Goal: Information Seeking & Learning: Find specific page/section

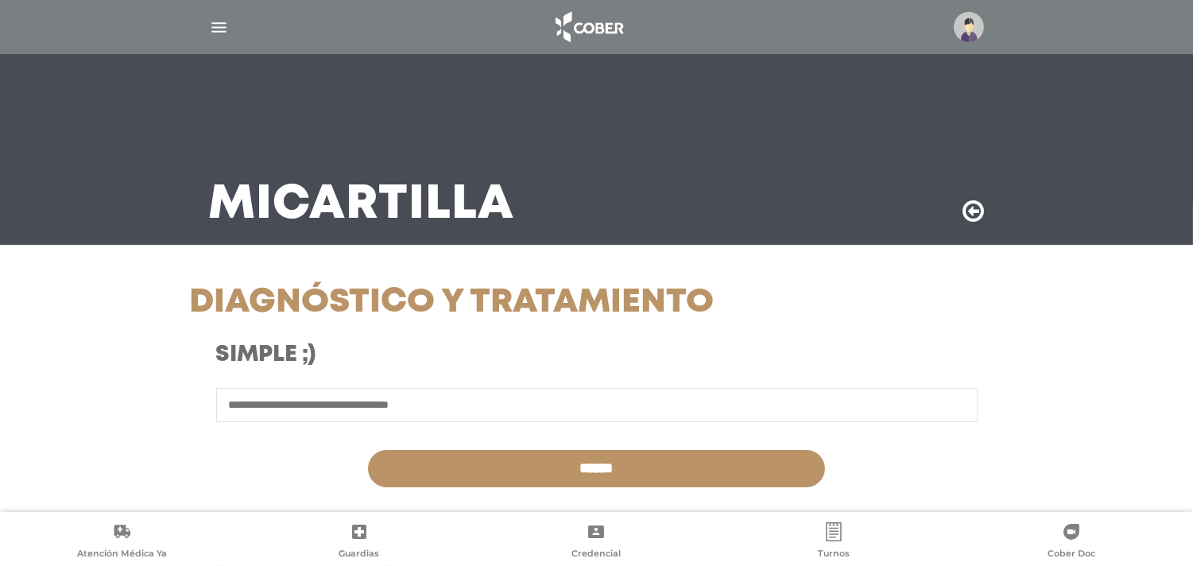
click at [964, 33] on img at bounding box center [969, 27] width 30 height 30
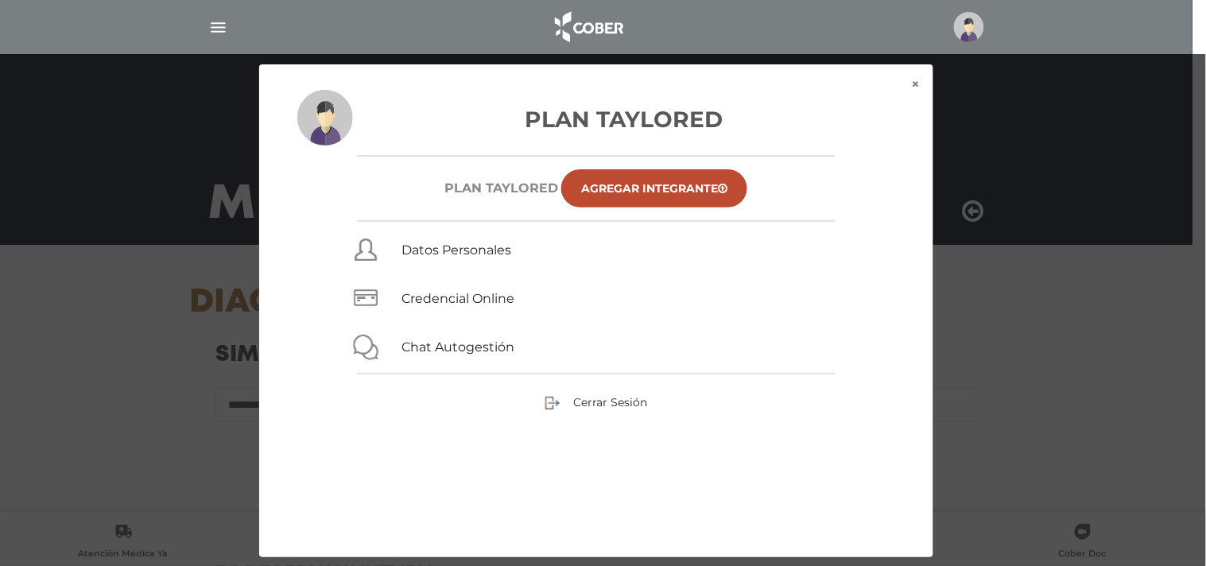
click at [1026, 172] on div "× × Plan Taylored Plan TAYLORED Agregar Integrante Datos Personales Credencial …" at bounding box center [603, 311] width 1146 height 495
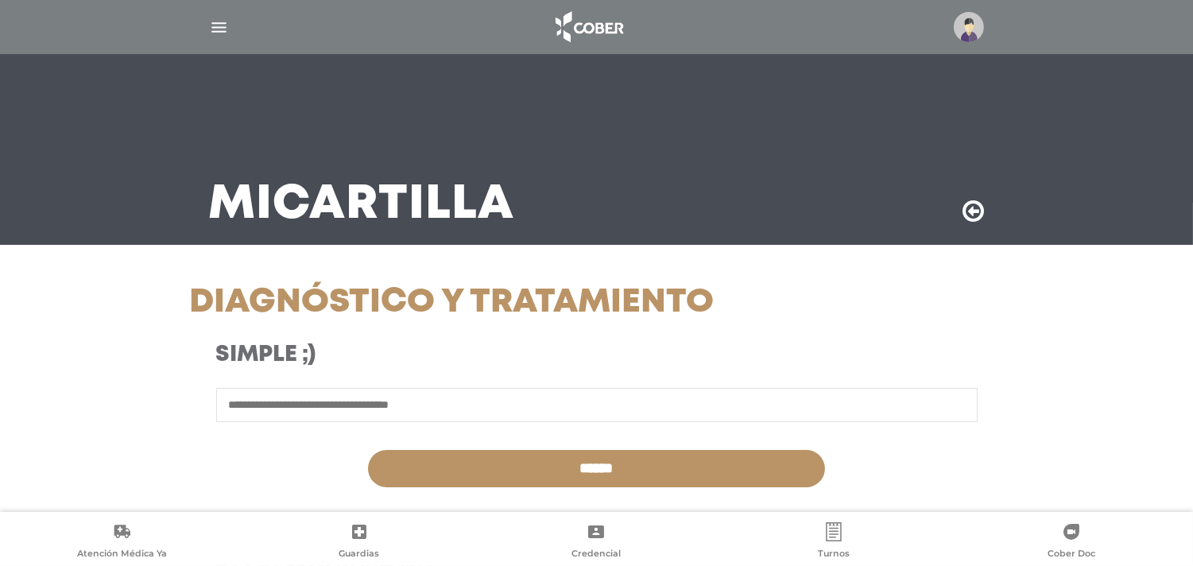
click at [213, 33] on img "button" at bounding box center [219, 27] width 20 height 20
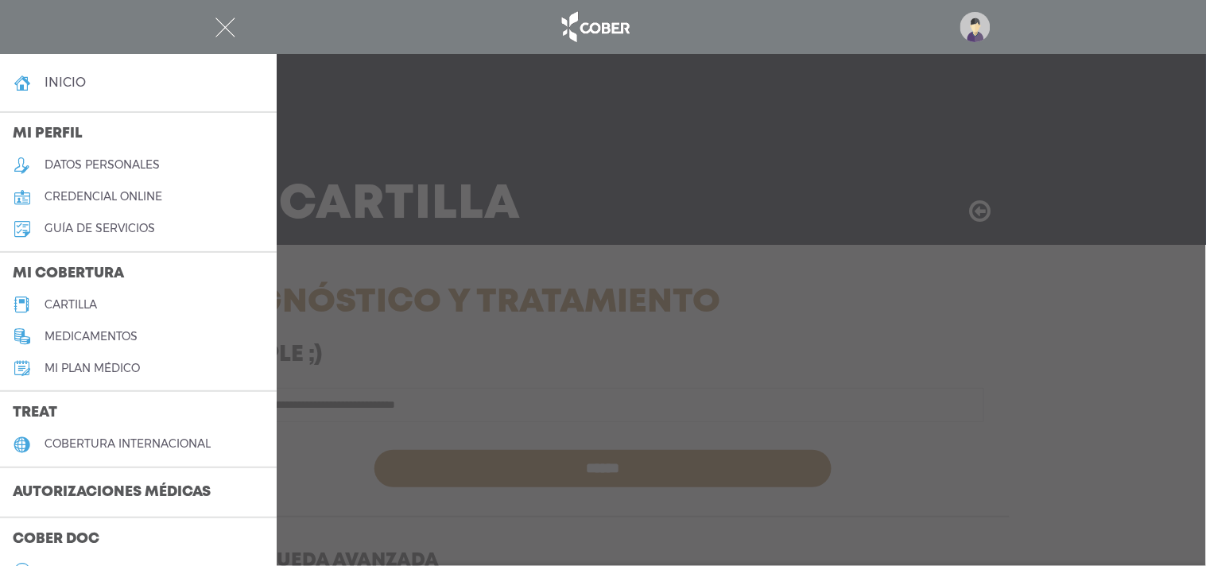
click at [88, 300] on h5 "cartilla" at bounding box center [71, 305] width 52 height 14
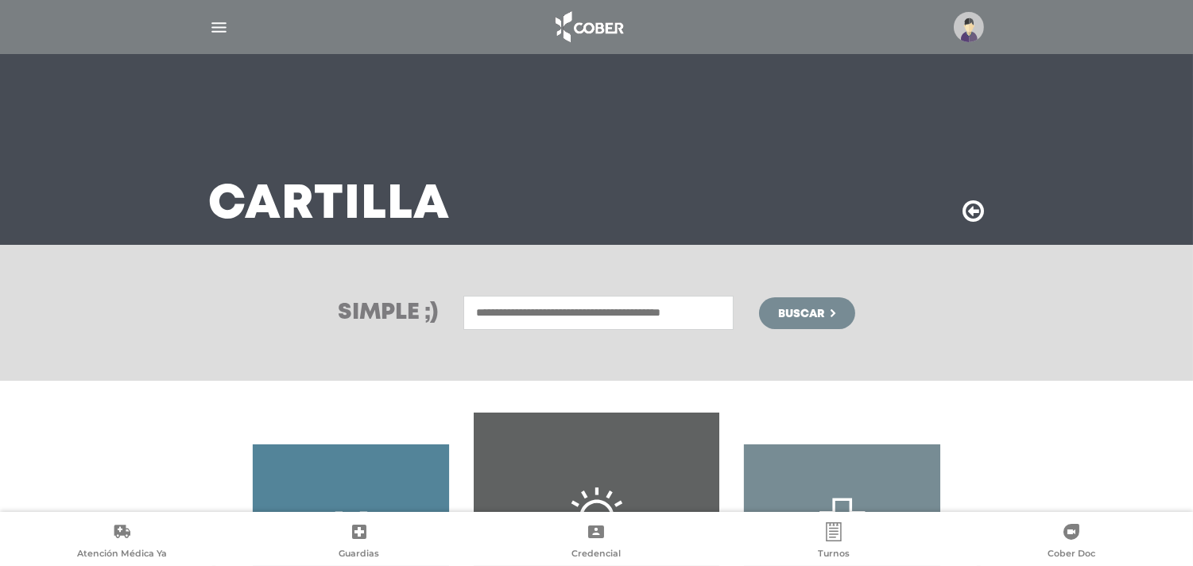
click at [596, 311] on input "text" at bounding box center [599, 313] width 270 height 34
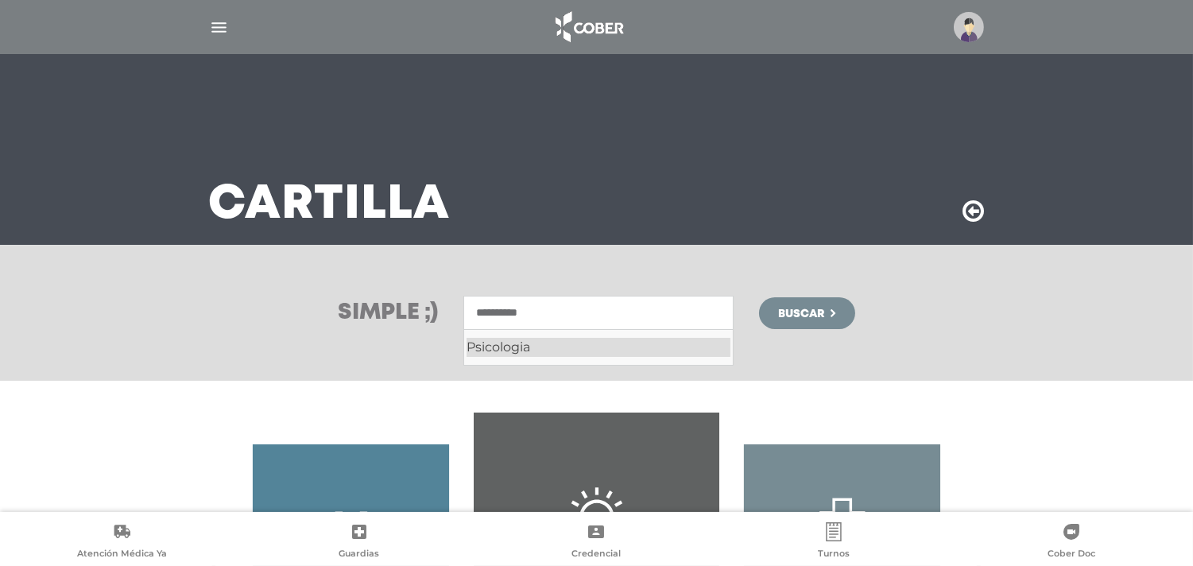
click at [609, 355] on div "Psicologia" at bounding box center [599, 347] width 264 height 19
type input "**********"
click at [793, 310] on span "Buscar" at bounding box center [801, 313] width 46 height 11
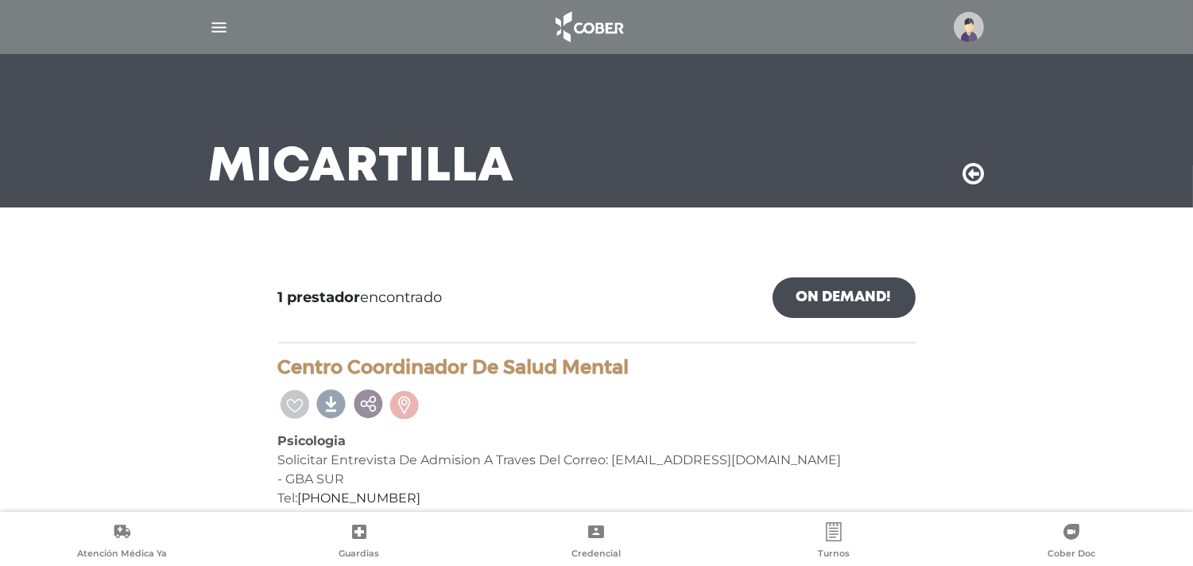
scroll to position [58, 0]
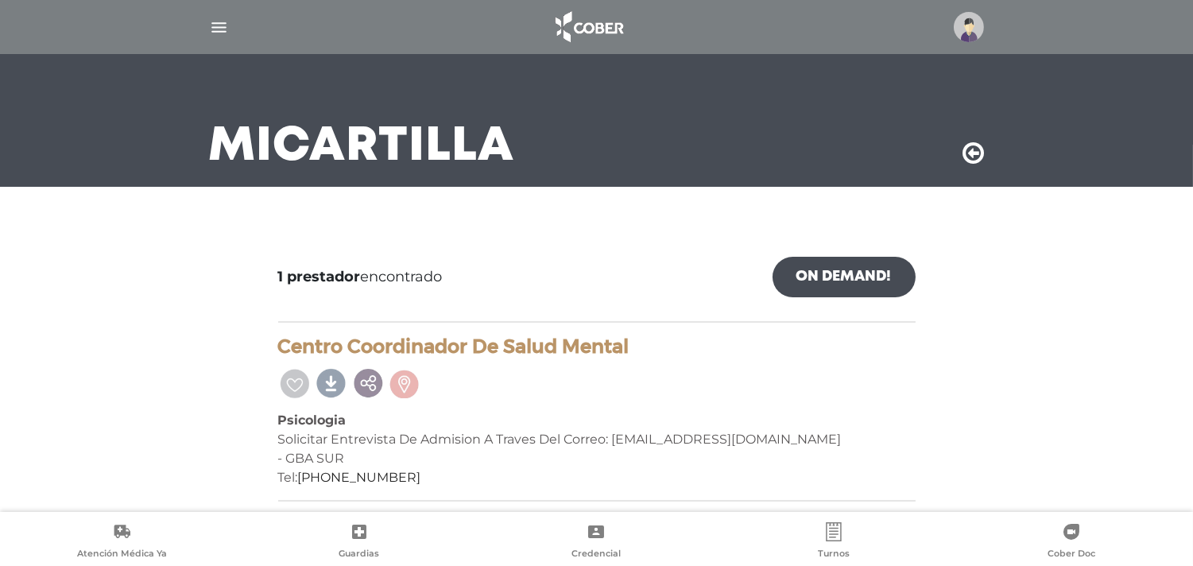
click at [224, 32] on img "button" at bounding box center [219, 27] width 20 height 20
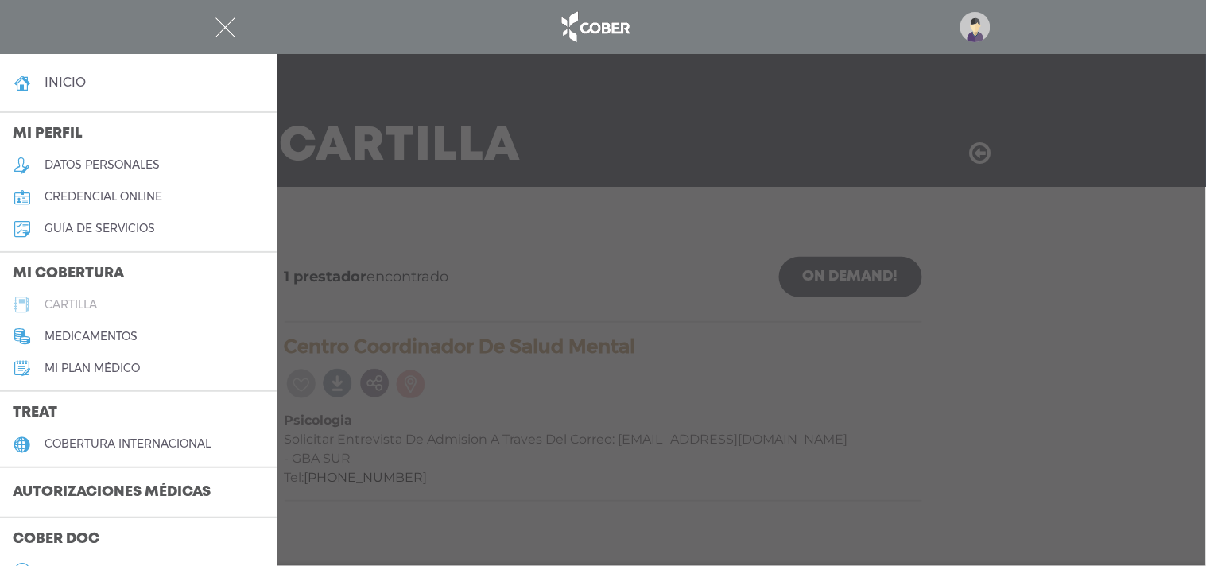
click at [86, 300] on h5 "cartilla" at bounding box center [71, 305] width 52 height 14
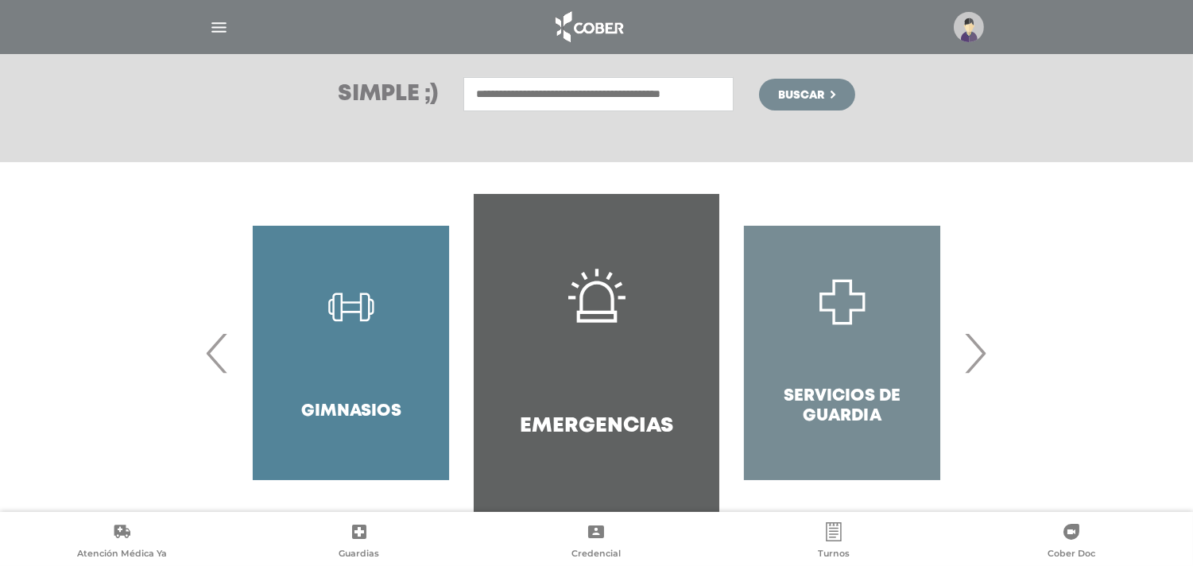
scroll to position [250, 0]
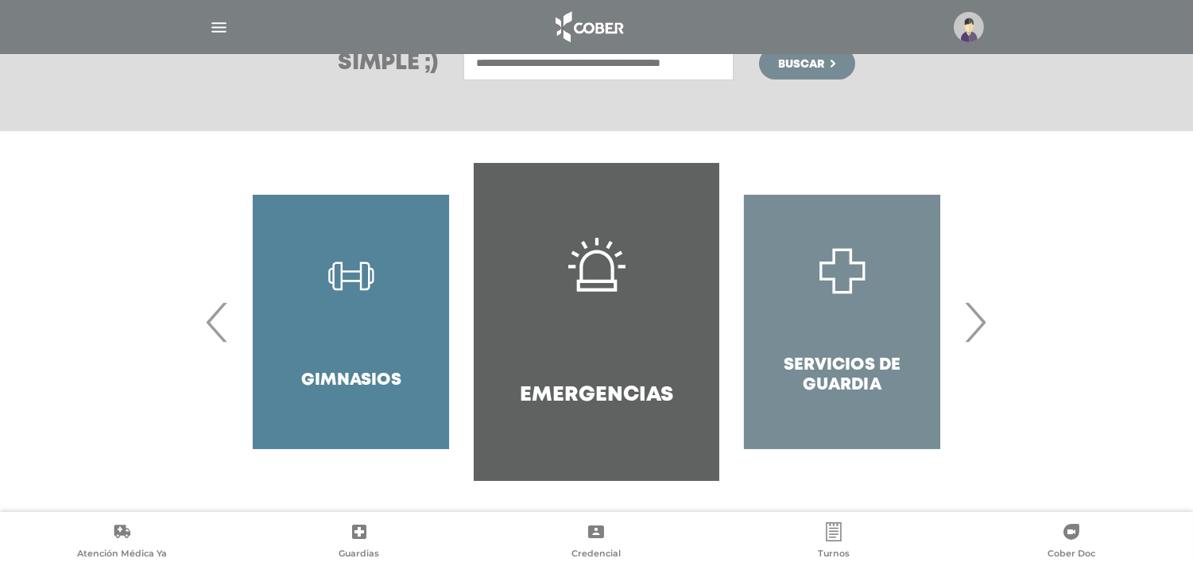
click at [984, 328] on span "›" at bounding box center [975, 322] width 31 height 86
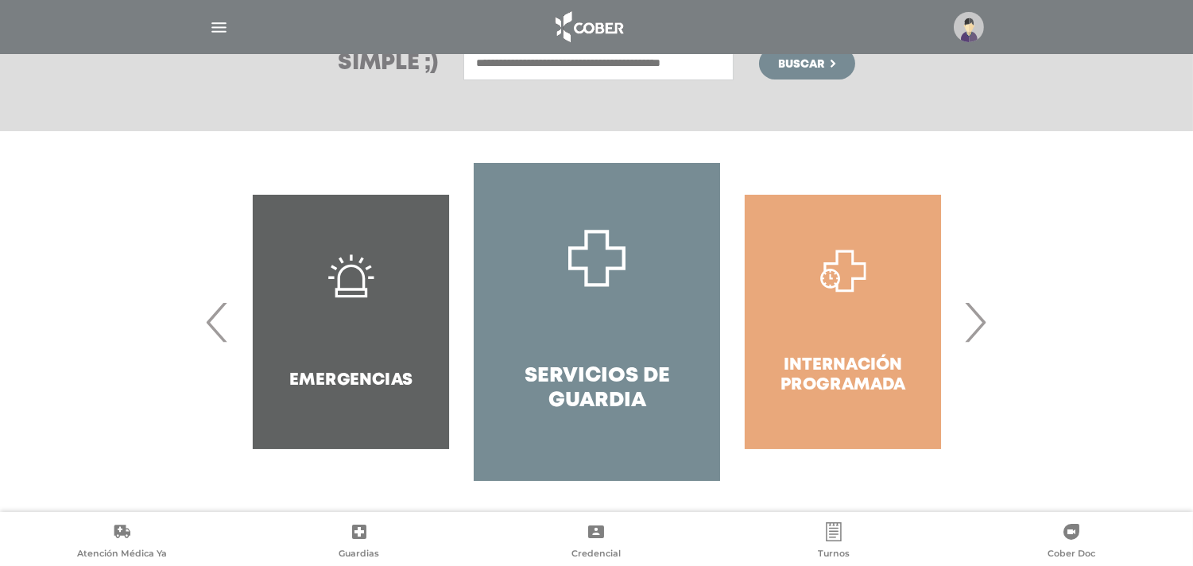
click at [984, 328] on span "›" at bounding box center [975, 322] width 31 height 86
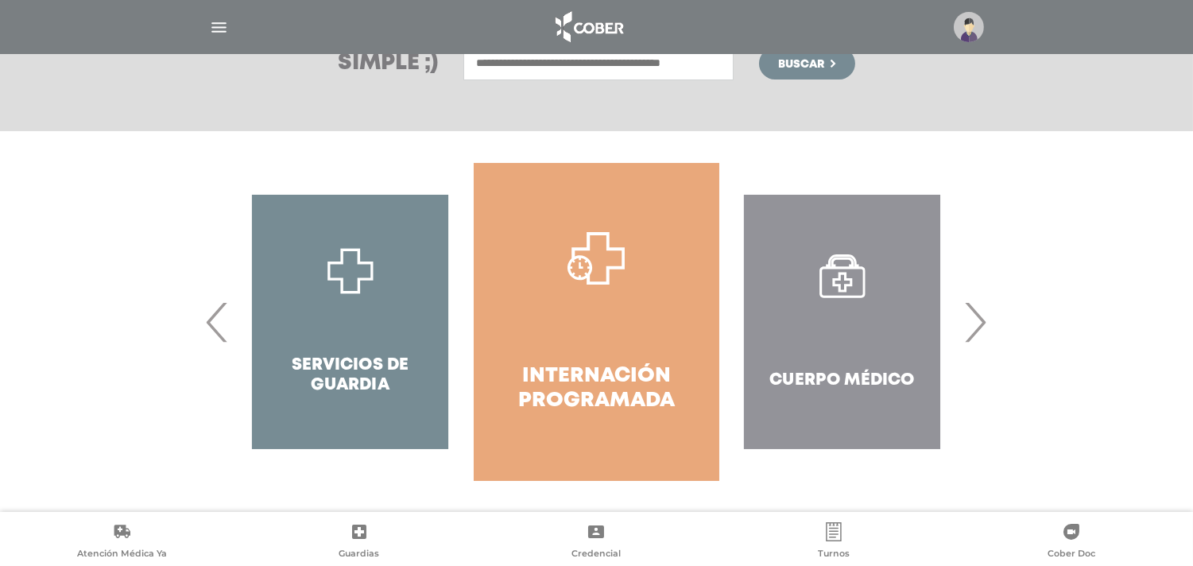
click at [984, 328] on span "›" at bounding box center [975, 322] width 31 height 86
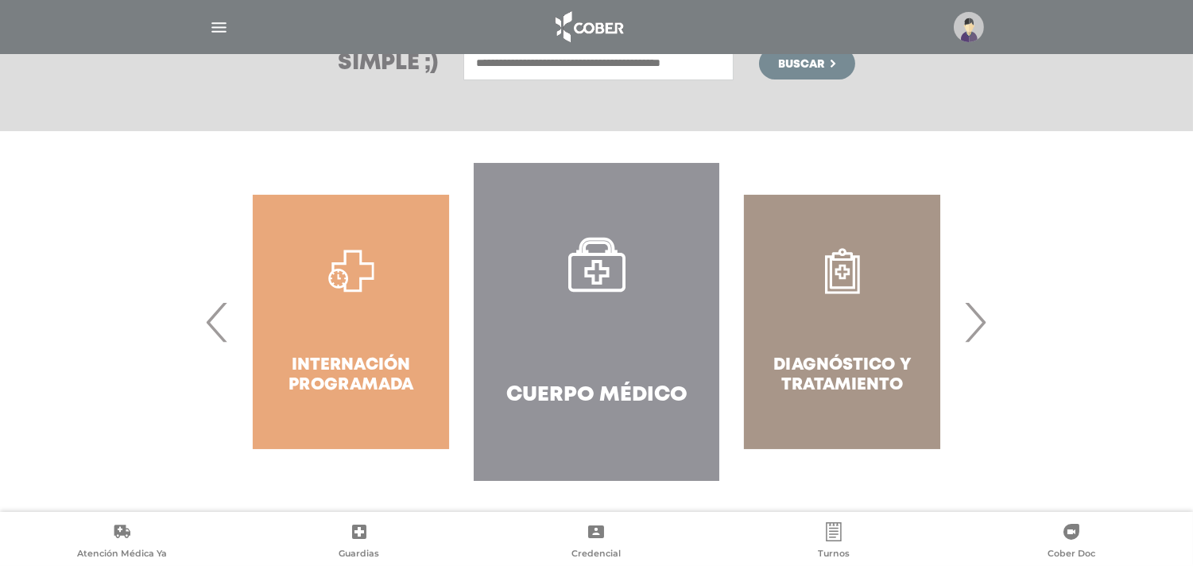
click at [984, 328] on span "›" at bounding box center [975, 322] width 31 height 86
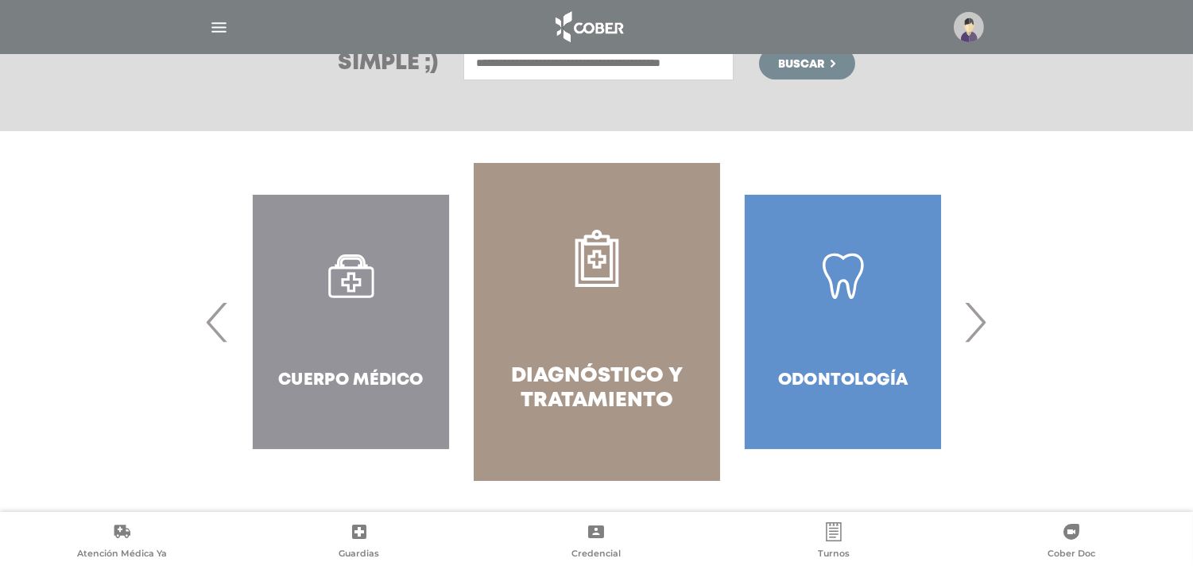
click at [984, 328] on span "›" at bounding box center [975, 322] width 31 height 86
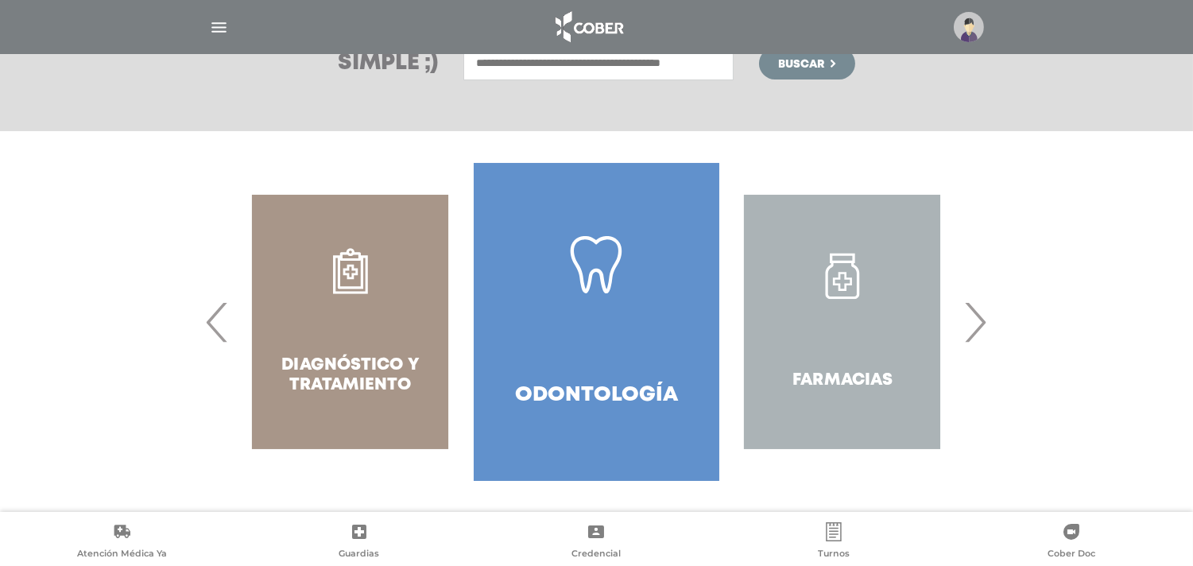
click at [984, 328] on span "›" at bounding box center [975, 322] width 31 height 86
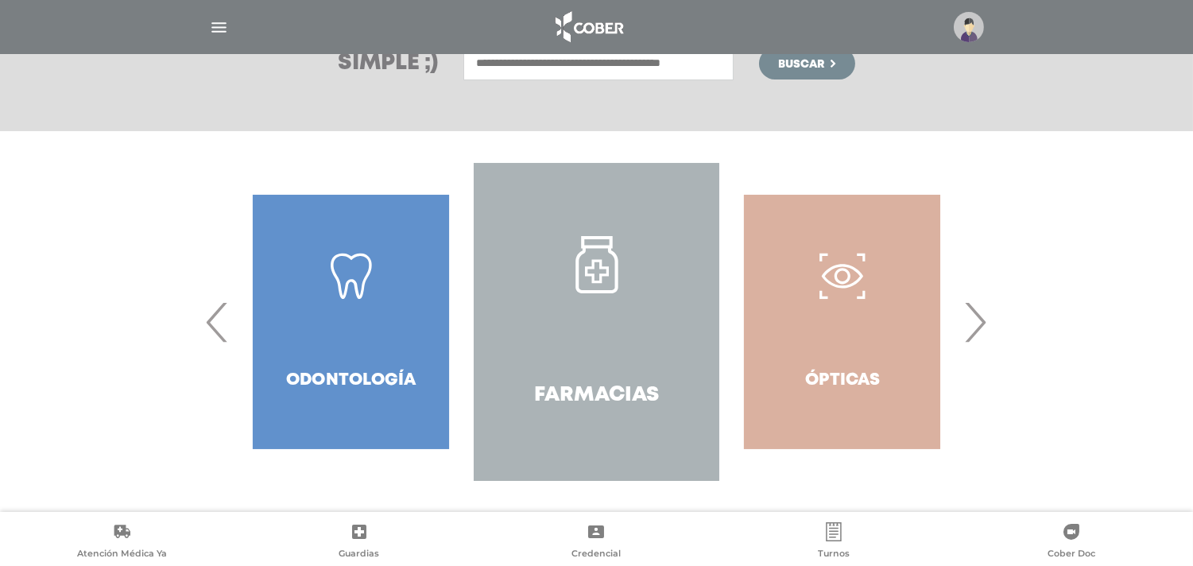
click at [984, 328] on span "›" at bounding box center [975, 322] width 31 height 86
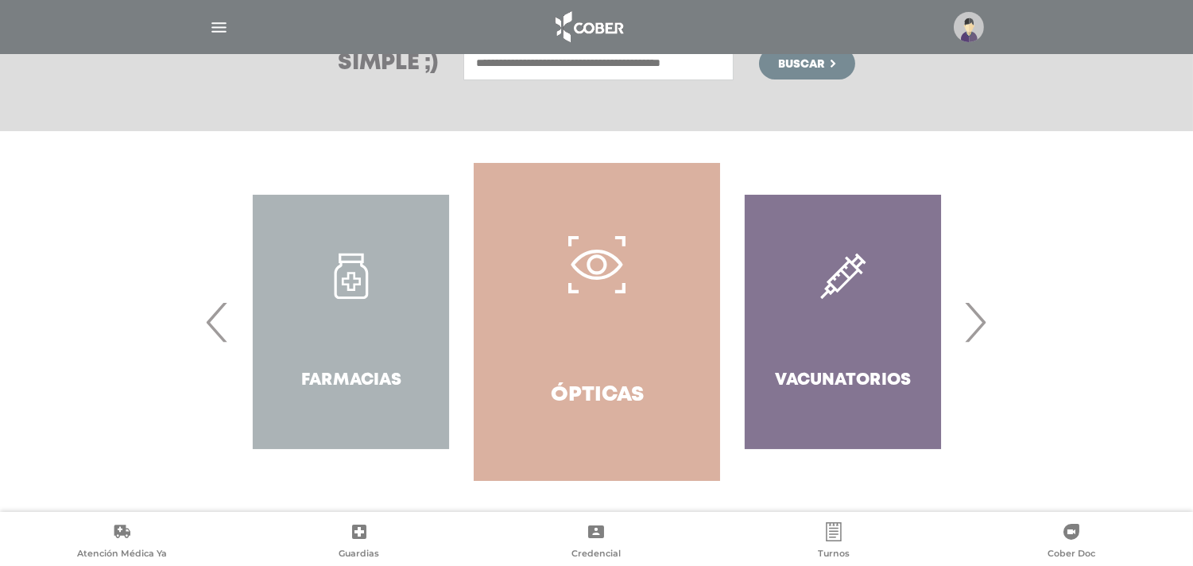
click at [984, 328] on span "›" at bounding box center [975, 322] width 31 height 86
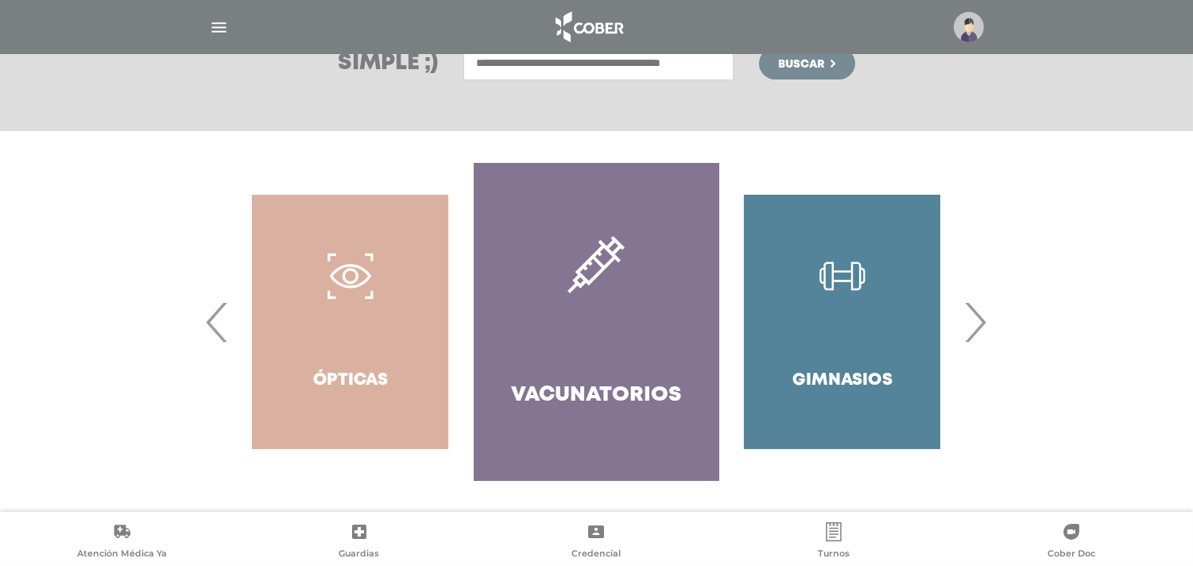
click at [984, 328] on span "›" at bounding box center [975, 322] width 31 height 86
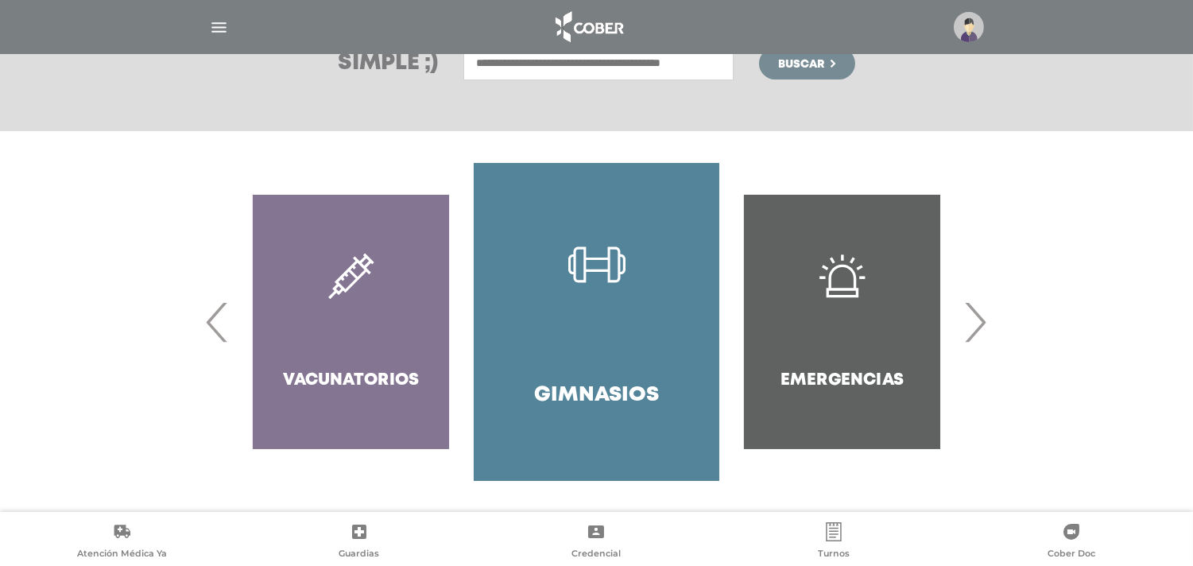
click at [984, 328] on span "›" at bounding box center [975, 322] width 31 height 86
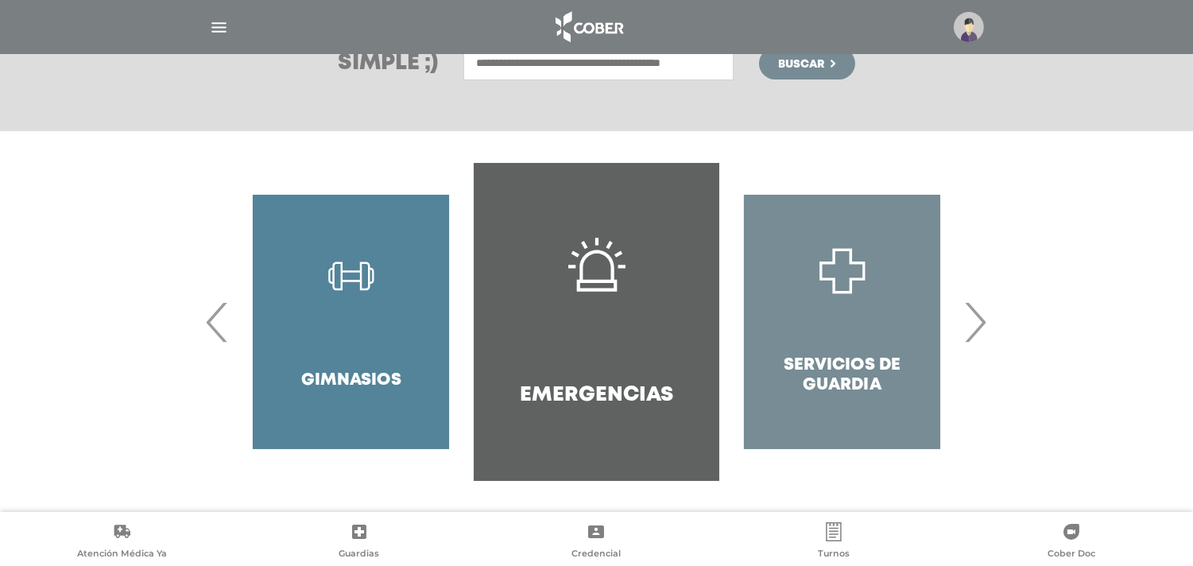
click at [984, 328] on span "›" at bounding box center [975, 322] width 31 height 86
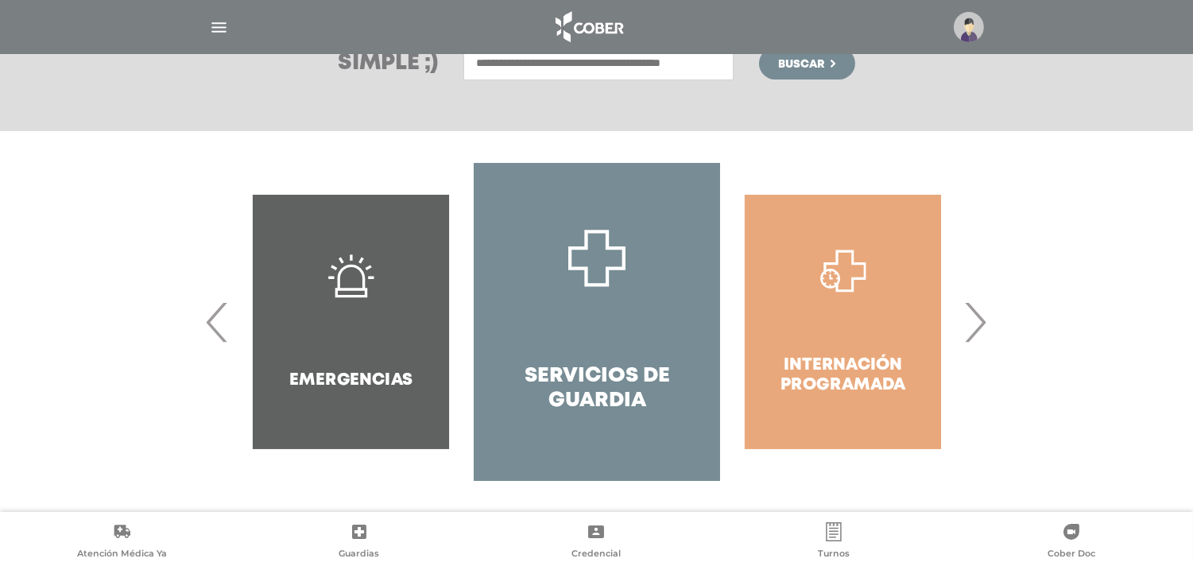
click at [982, 328] on span "›" at bounding box center [975, 322] width 31 height 86
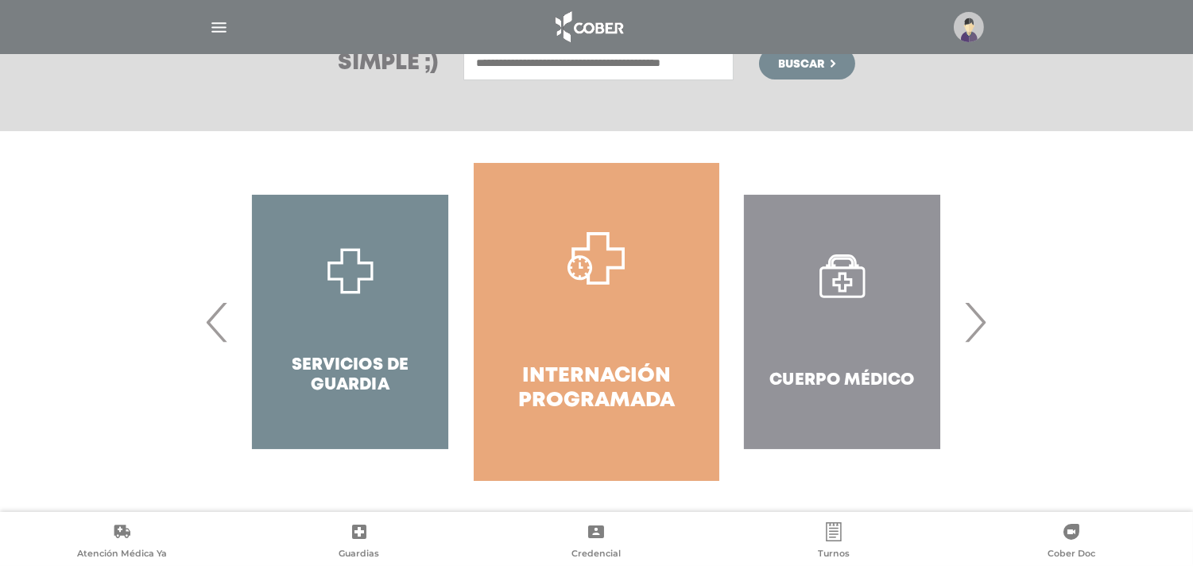
click at [979, 329] on span "›" at bounding box center [975, 322] width 31 height 86
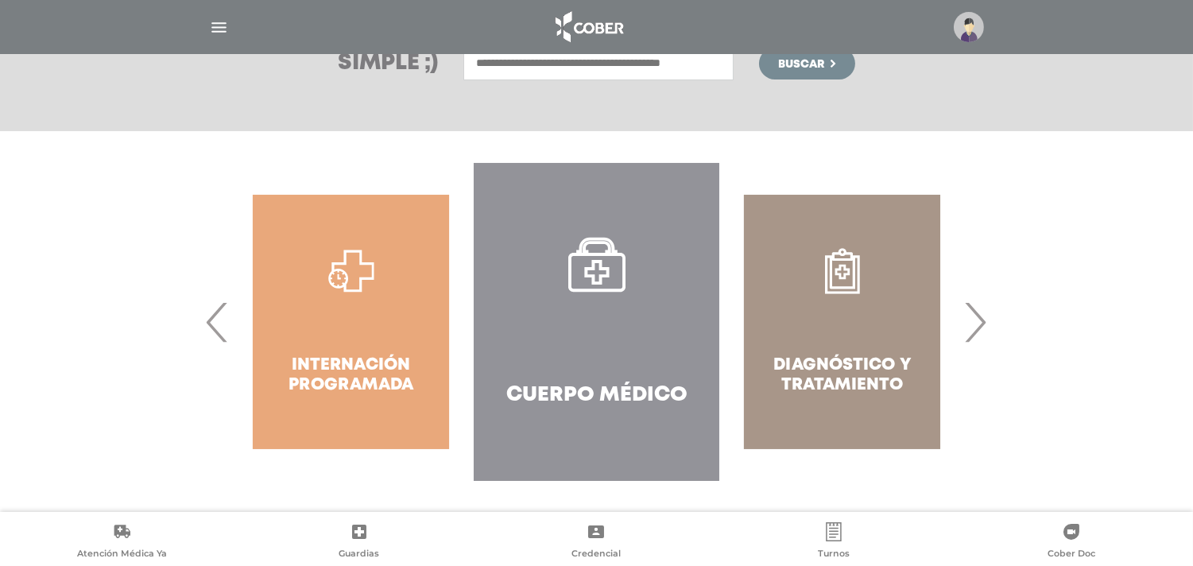
click at [627, 393] on h4 "Cuerpo Médico" at bounding box center [596, 395] width 181 height 25
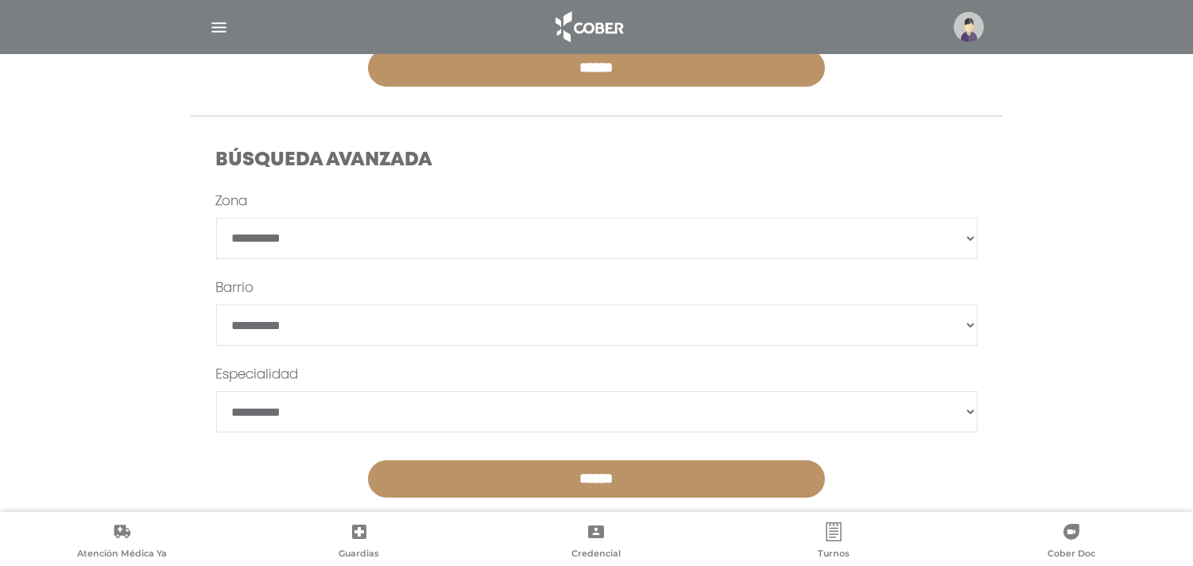
scroll to position [426, 0]
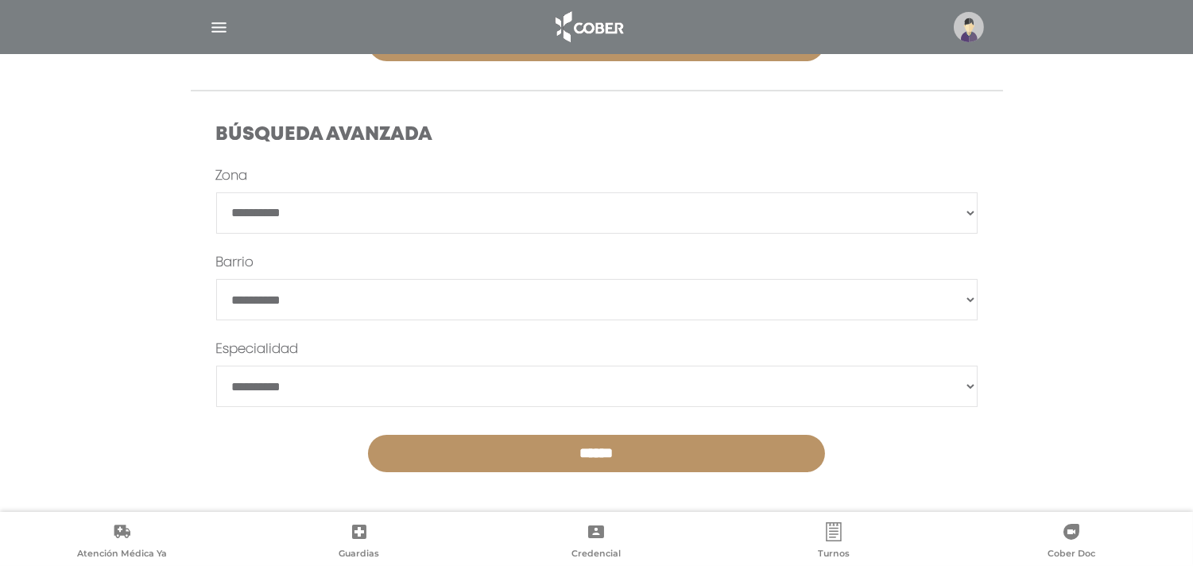
click at [965, 386] on select "**********" at bounding box center [597, 386] width 762 height 41
select select "**********"
click at [216, 366] on select "**********" at bounding box center [597, 386] width 762 height 41
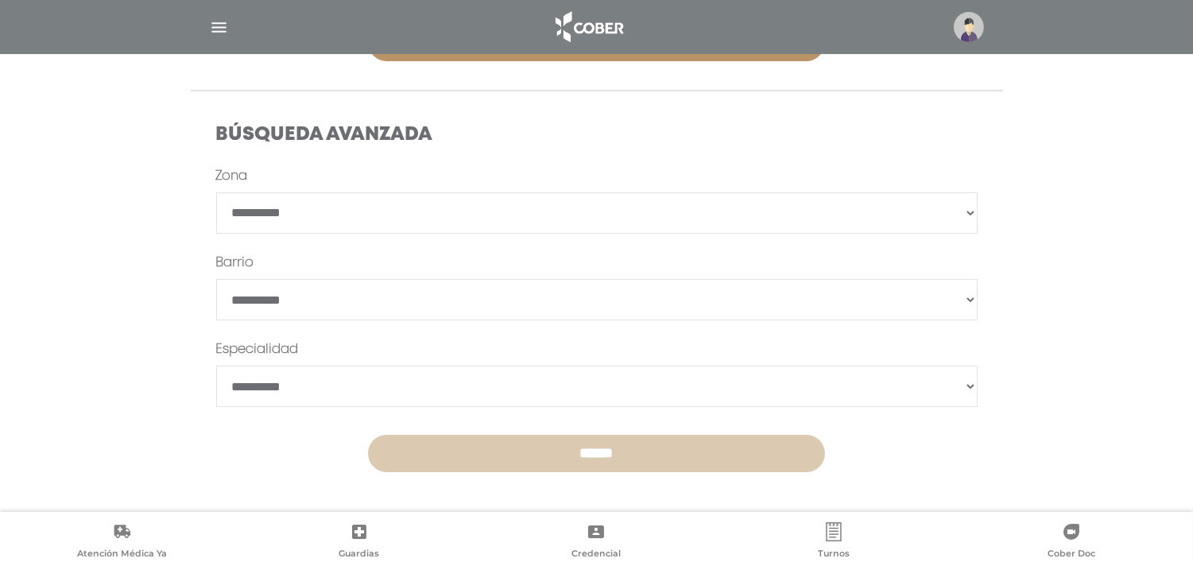
click at [693, 448] on input "******" at bounding box center [596, 453] width 457 height 37
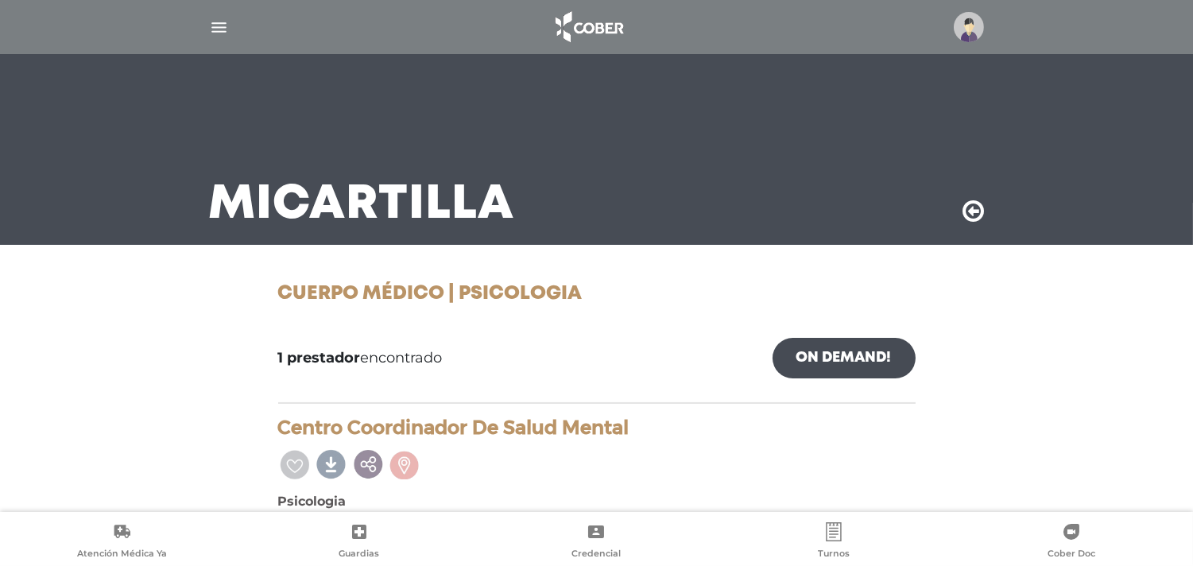
scroll to position [81, 0]
